Goal: Communication & Community: Answer question/provide support

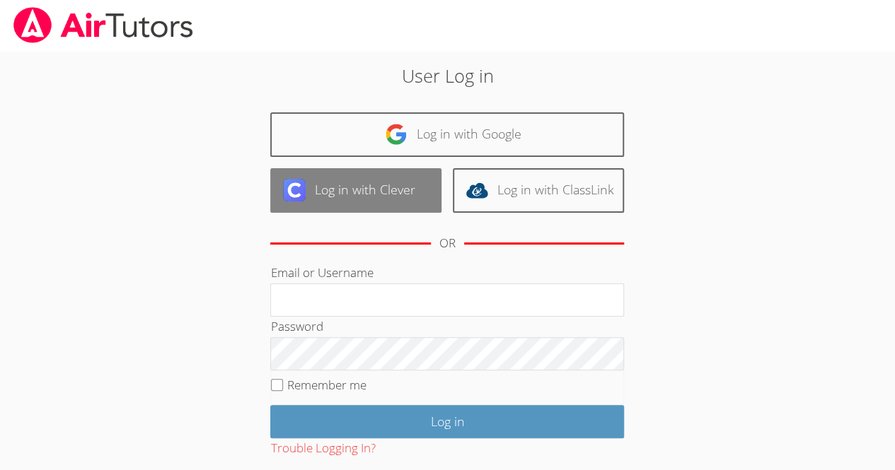
click at [355, 192] on link "Log in with Clever" at bounding box center [355, 190] width 171 height 45
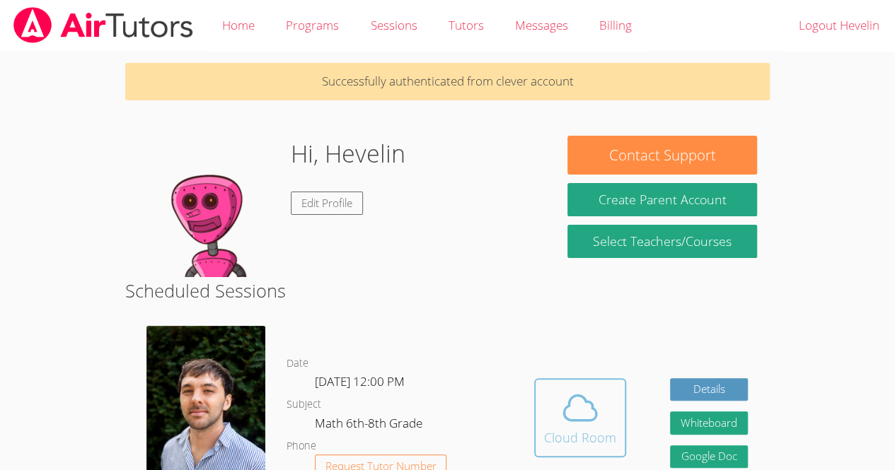
click at [577, 422] on icon at bounding box center [580, 408] width 40 height 40
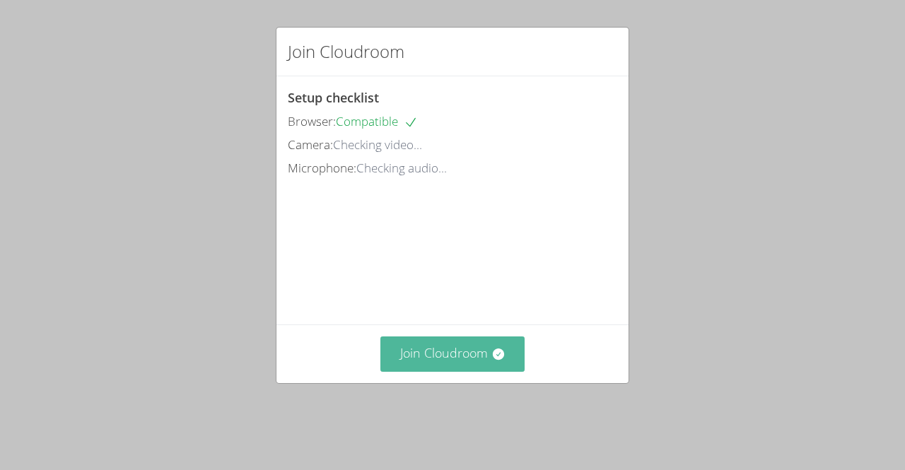
click at [464, 371] on button "Join Cloudroom" at bounding box center [452, 354] width 145 height 35
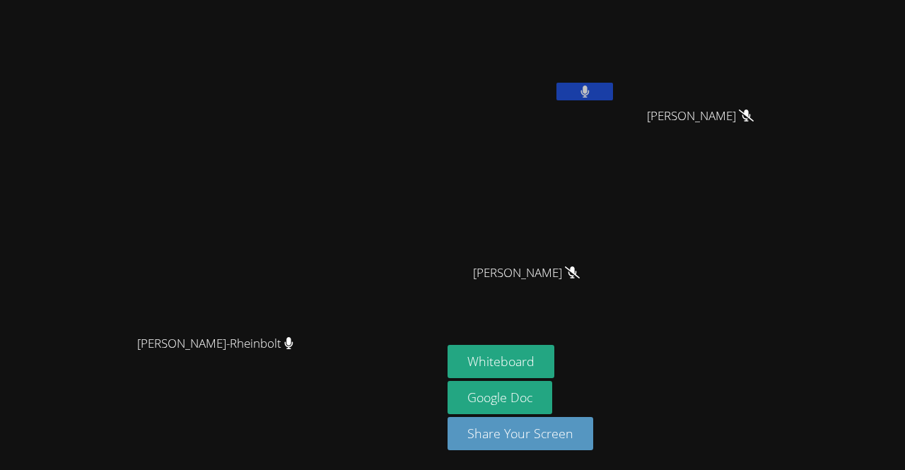
click at [613, 88] on button at bounding box center [585, 92] width 57 height 18
click at [554, 361] on button "Whiteboard" at bounding box center [501, 361] width 107 height 33
click at [613, 87] on button at bounding box center [585, 92] width 57 height 18
click at [613, 90] on button at bounding box center [585, 92] width 57 height 18
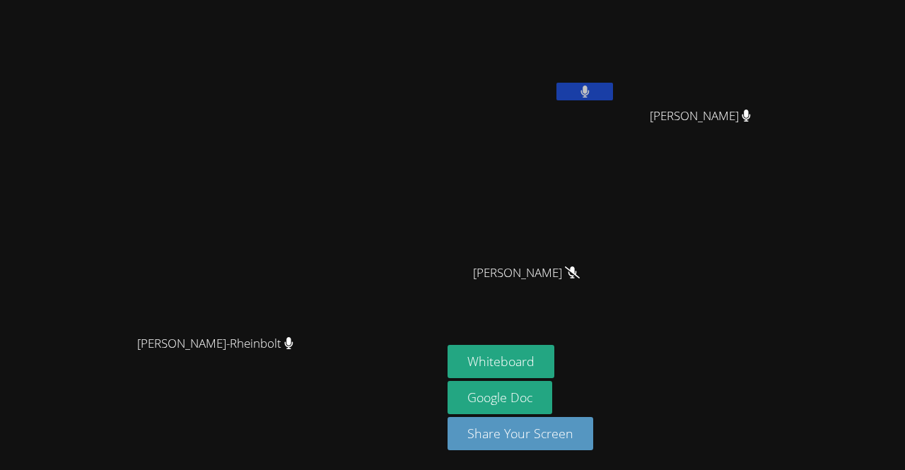
click at [613, 90] on button at bounding box center [585, 92] width 57 height 18
drag, startPoint x: 702, startPoint y: 88, endPoint x: 289, endPoint y: 179, distance: 423.0
click at [289, 179] on video at bounding box center [221, 207] width 212 height 243
click at [593, 88] on icon at bounding box center [585, 92] width 15 height 12
click at [613, 84] on button at bounding box center [585, 92] width 57 height 18
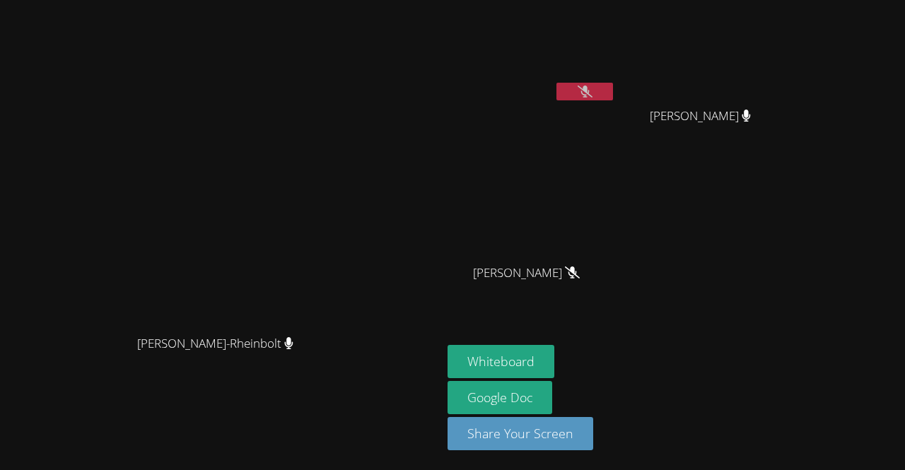
click at [613, 83] on button at bounding box center [585, 92] width 57 height 18
click at [590, 86] on icon at bounding box center [585, 92] width 9 height 12
click at [593, 94] on icon at bounding box center [585, 92] width 15 height 12
click at [589, 94] on icon at bounding box center [585, 92] width 8 height 12
click at [593, 91] on icon at bounding box center [585, 92] width 15 height 12
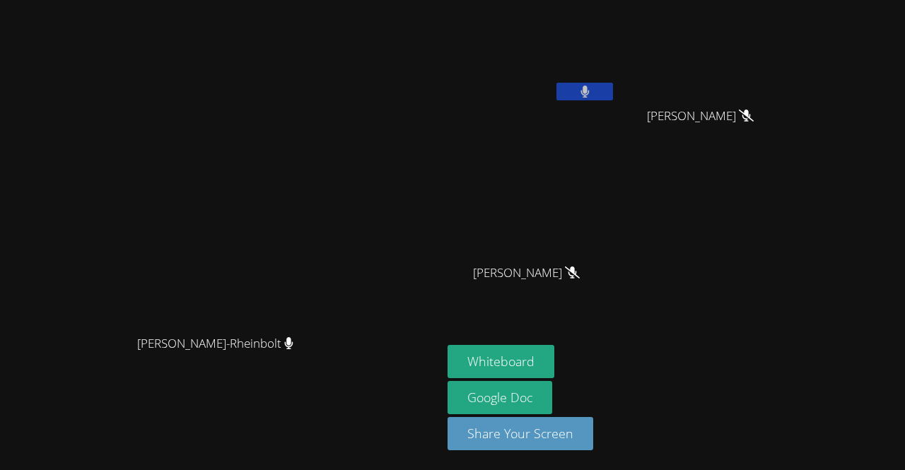
click at [589, 88] on icon at bounding box center [585, 92] width 8 height 12
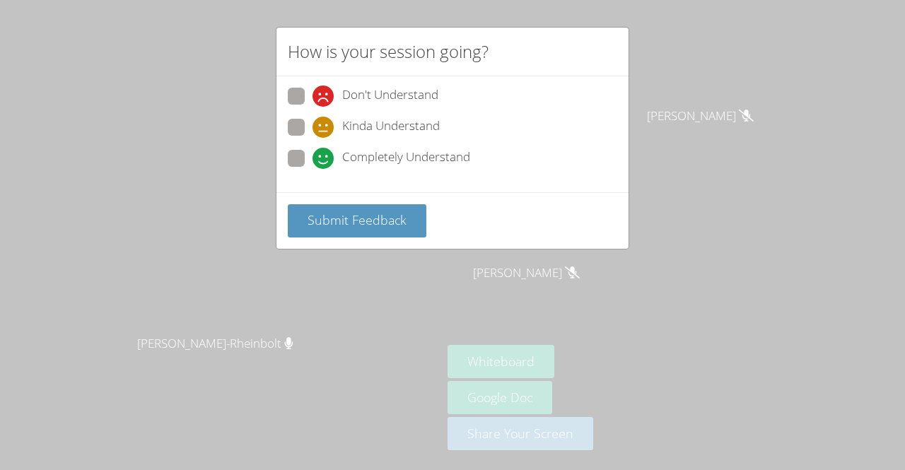
drag, startPoint x: 294, startPoint y: 151, endPoint x: 658, endPoint y: 223, distance: 371.4
click at [658, 223] on div "How is your session going? Don't Understand Kinda Understand Completely Underst…" at bounding box center [452, 235] width 905 height 470
click at [313, 169] on span at bounding box center [313, 169] width 0 height 0
click at [313, 158] on input "Completely Understand" at bounding box center [319, 156] width 12 height 12
radio input "true"
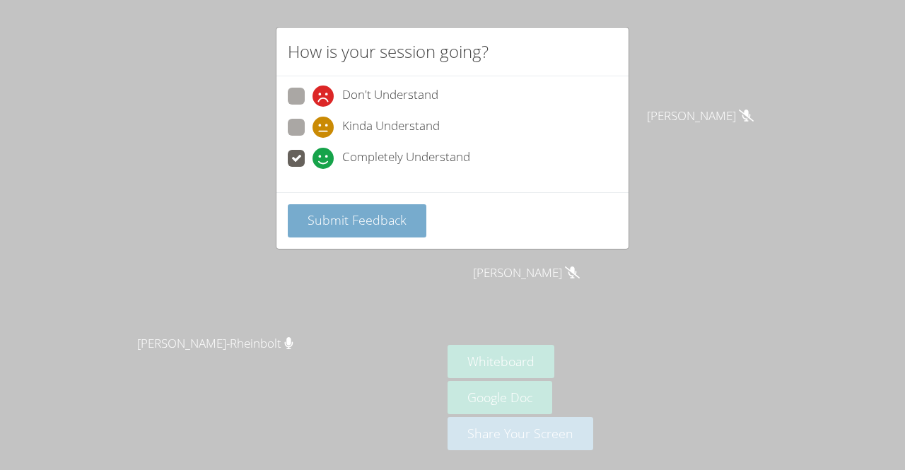
click at [355, 222] on span "Submit Feedback" at bounding box center [357, 219] width 99 height 17
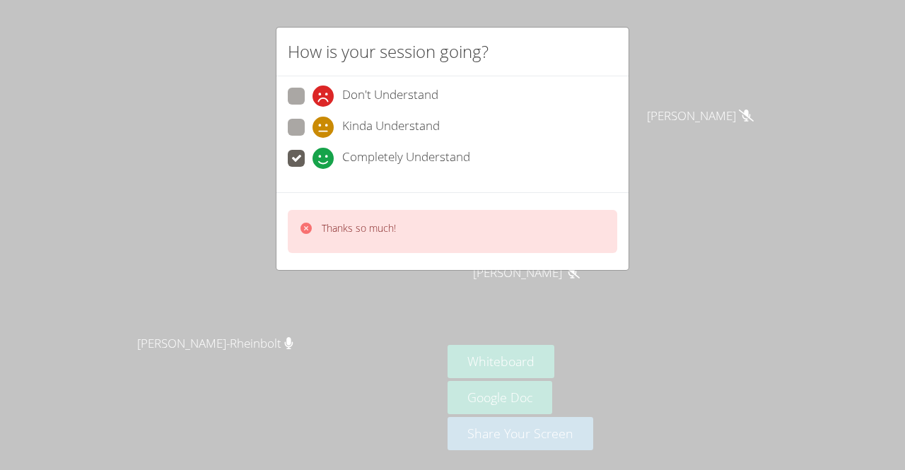
click at [421, 210] on div "Thanks so much!" at bounding box center [453, 231] width 330 height 43
click at [372, 224] on p "Thanks so much!" at bounding box center [359, 228] width 74 height 14
click at [328, 103] on icon at bounding box center [323, 96] width 21 height 21
click at [325, 100] on input "Don't Understand" at bounding box center [319, 94] width 12 height 12
radio input "true"
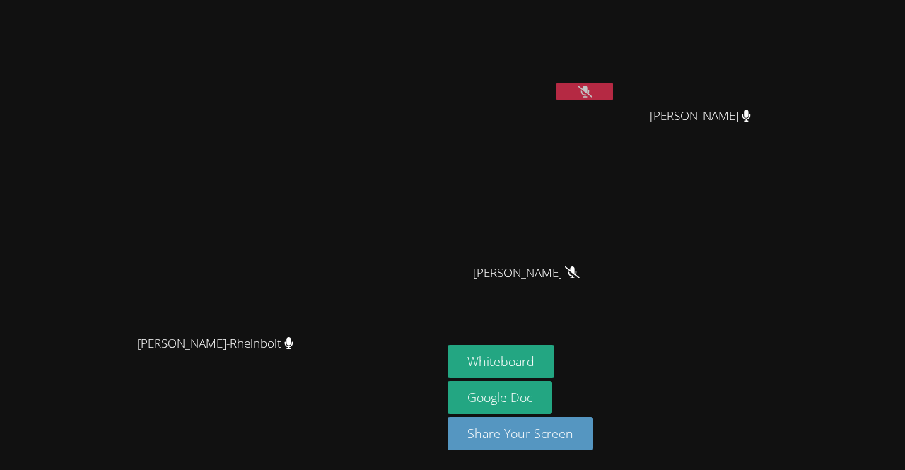
click at [593, 92] on icon at bounding box center [585, 92] width 15 height 12
click at [616, 109] on div "Hevelin Dos Santos Pereira" at bounding box center [532, 81] width 168 height 151
click at [613, 93] on button at bounding box center [585, 92] width 57 height 18
click at [3, 444] on main "Franco Uribe-Rheinbolt Franco Uribe-Rheinbolt" at bounding box center [221, 235] width 442 height 470
click at [3, 453] on main "Franco Uribe-Rheinbolt Franco Uribe-Rheinbolt" at bounding box center [221, 235] width 442 height 470
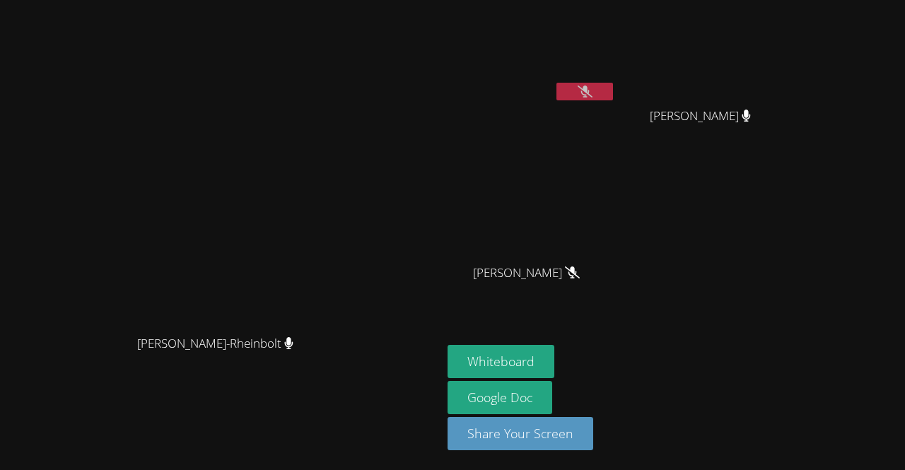
click at [593, 89] on icon at bounding box center [585, 92] width 15 height 12
click at [613, 92] on button at bounding box center [585, 92] width 57 height 18
click at [613, 96] on button at bounding box center [585, 92] width 57 height 18
click at [593, 91] on icon at bounding box center [585, 92] width 15 height 12
